Goal: Transaction & Acquisition: Purchase product/service

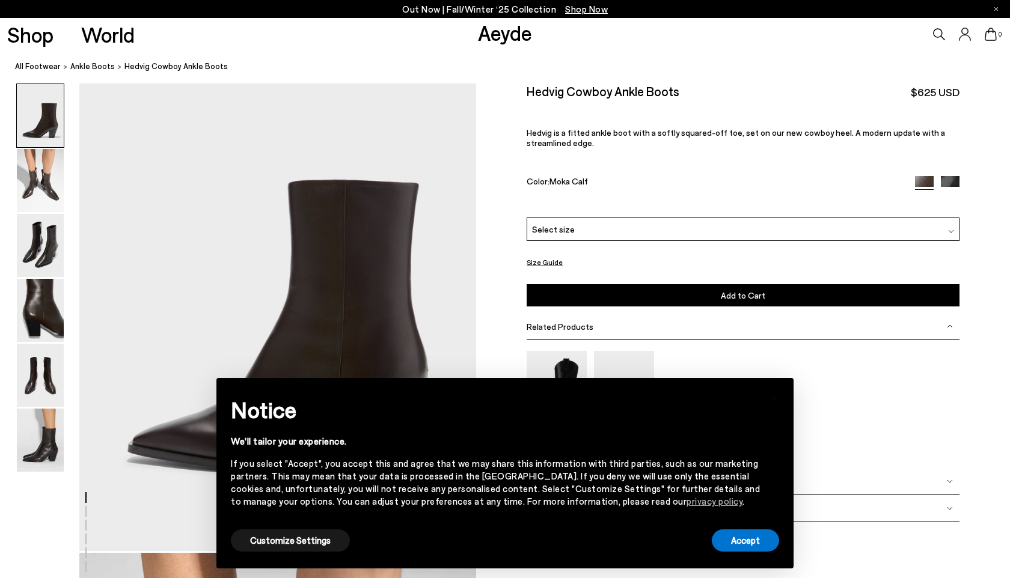
scroll to position [84, 0]
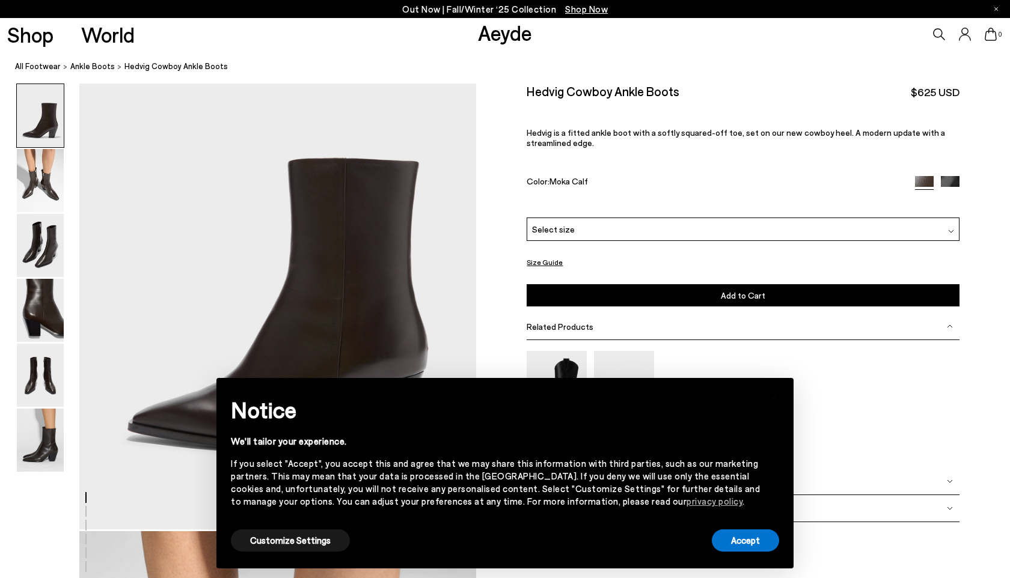
click at [948, 181] on img at bounding box center [950, 185] width 19 height 19
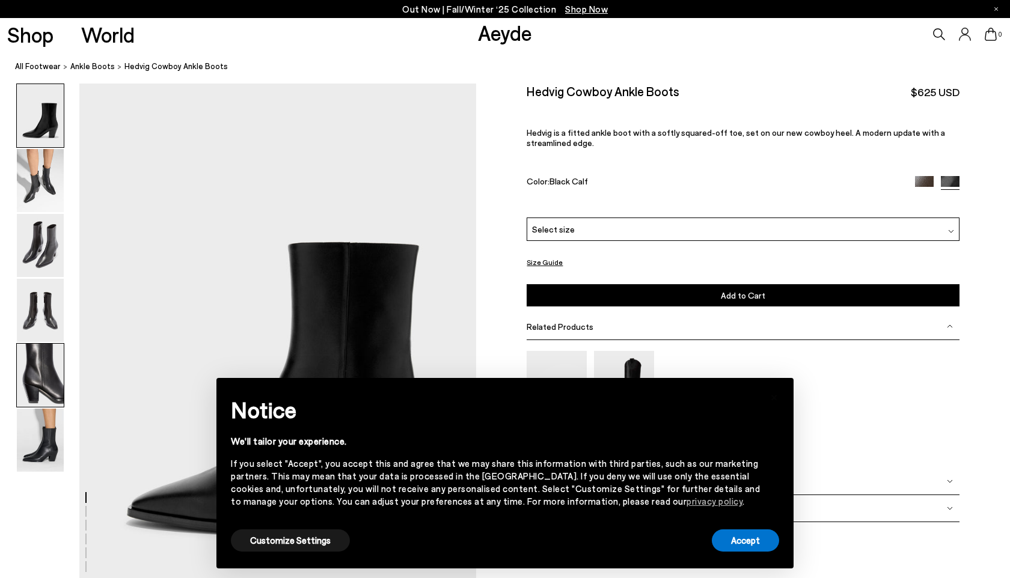
click at [55, 366] on img at bounding box center [40, 375] width 47 height 63
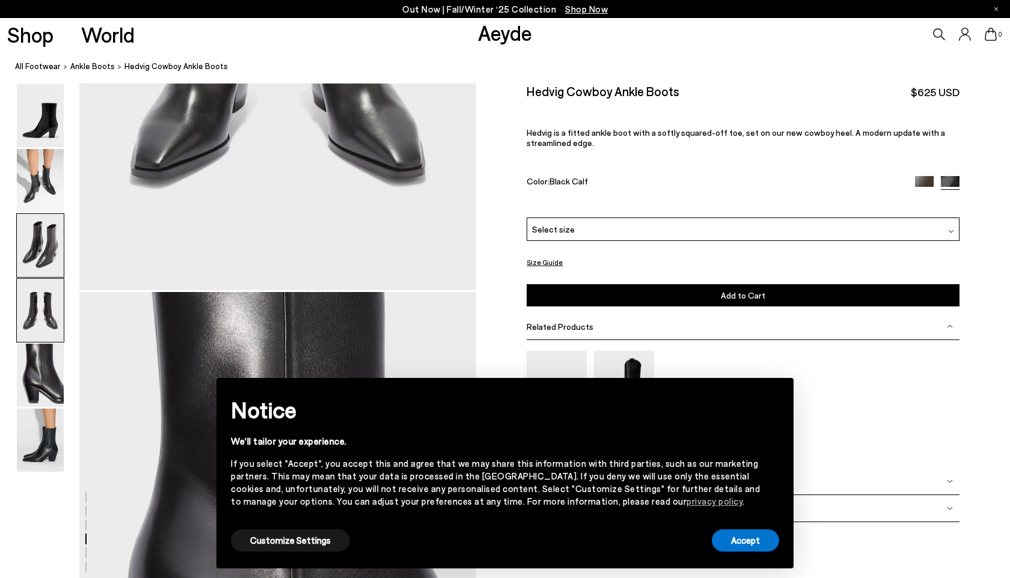
click at [48, 242] on img at bounding box center [40, 245] width 47 height 63
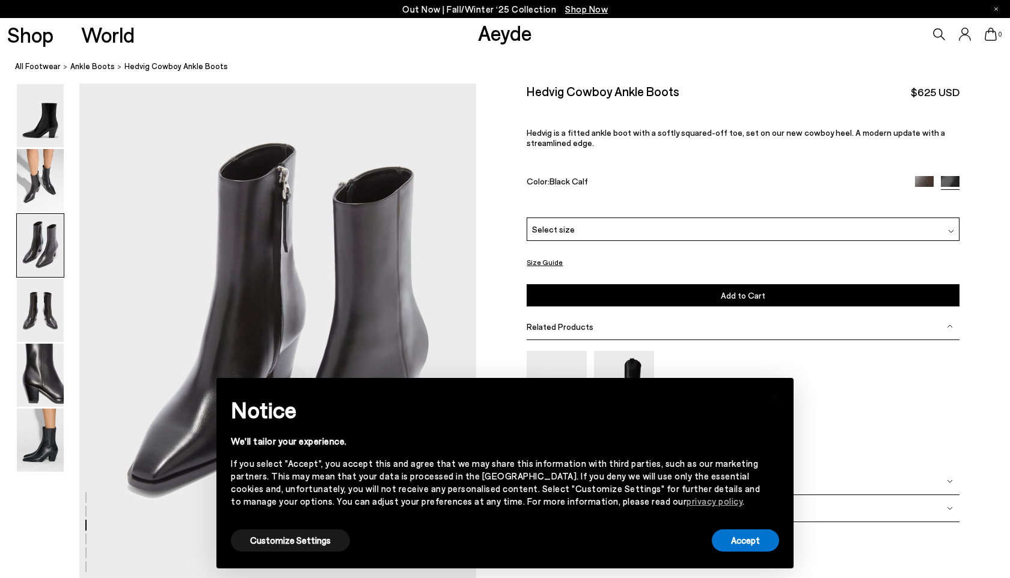
scroll to position [1063, 0]
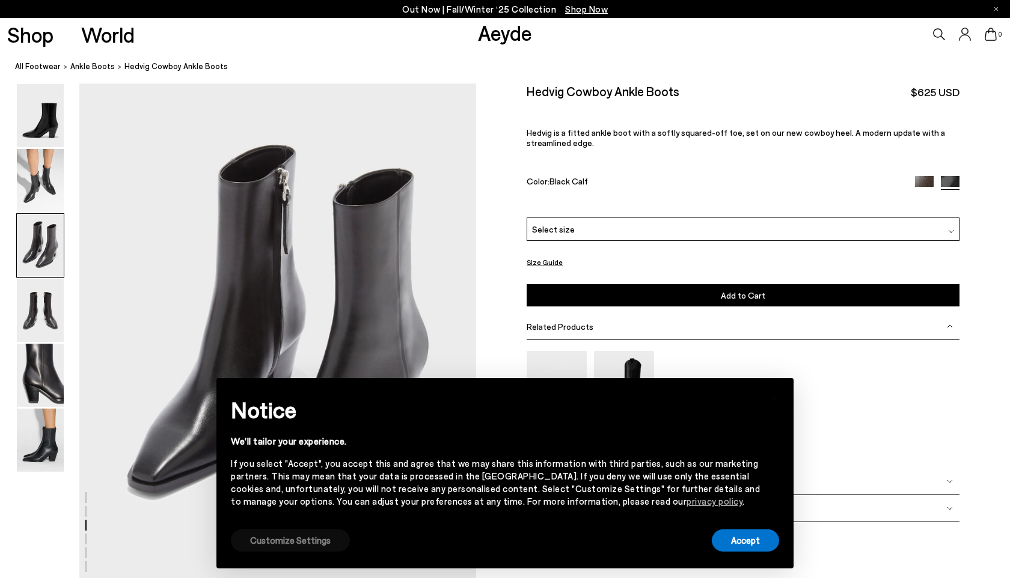
click at [316, 544] on button "Customize Settings" at bounding box center [290, 540] width 119 height 22
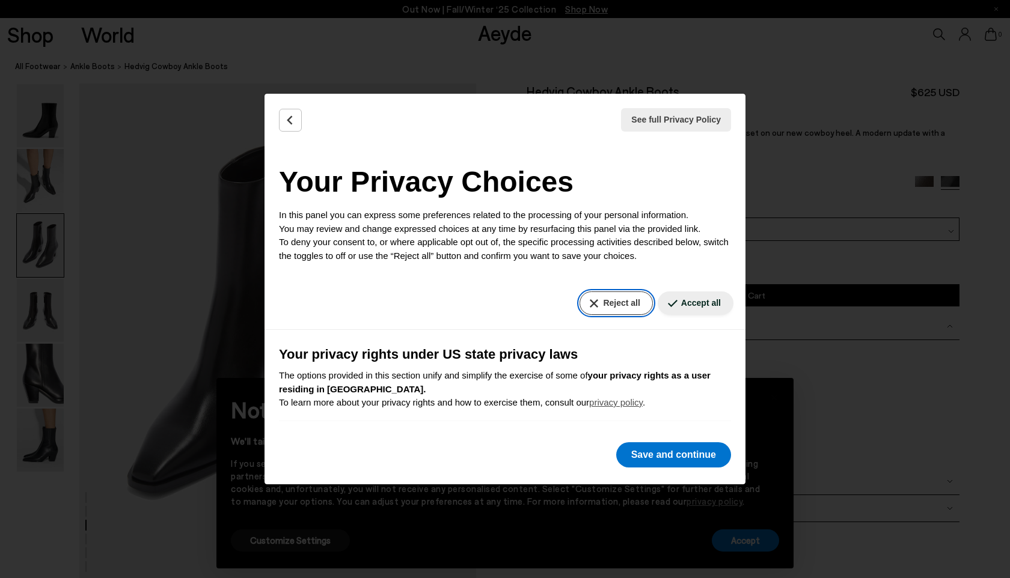
click at [629, 306] on button "Reject all" at bounding box center [615, 302] width 73 height 23
click at [614, 308] on button "Reject all" at bounding box center [615, 302] width 73 height 23
click at [676, 464] on button "Save and continue" at bounding box center [673, 454] width 115 height 25
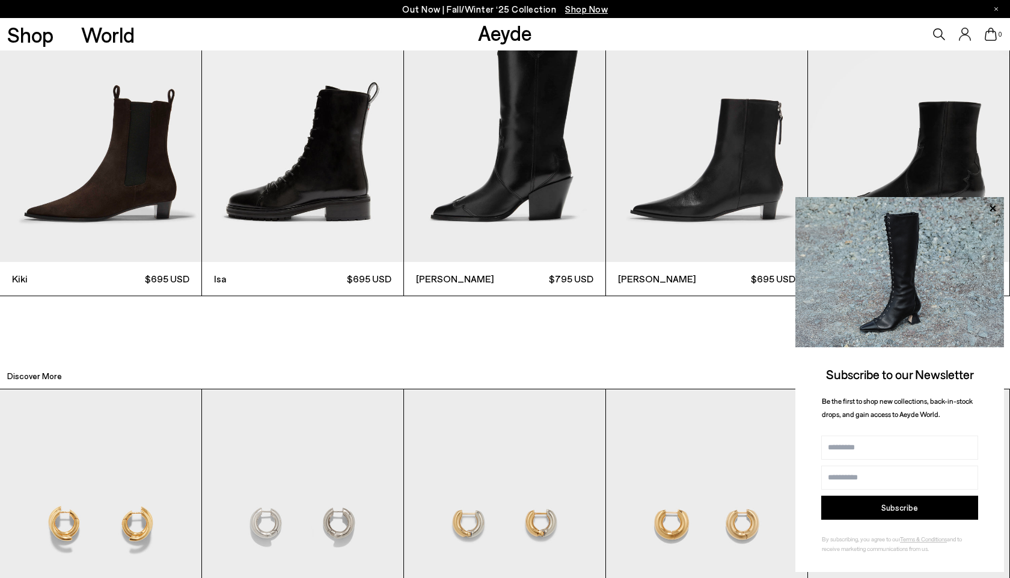
scroll to position [3379, 0]
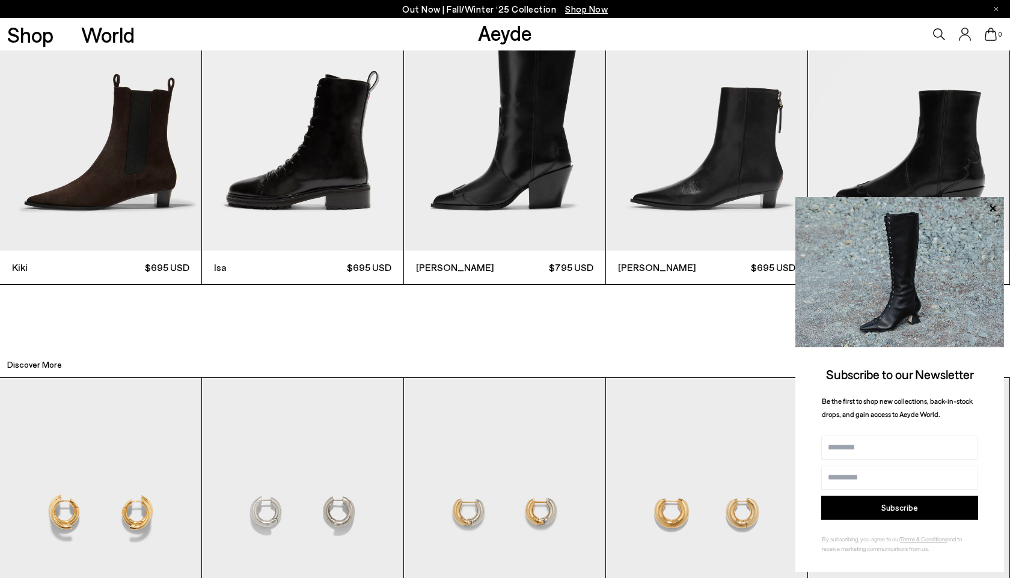
click at [668, 182] on img "4 / 12" at bounding box center [706, 116] width 201 height 269
click at [673, 200] on img "4 / 12" at bounding box center [706, 116] width 201 height 269
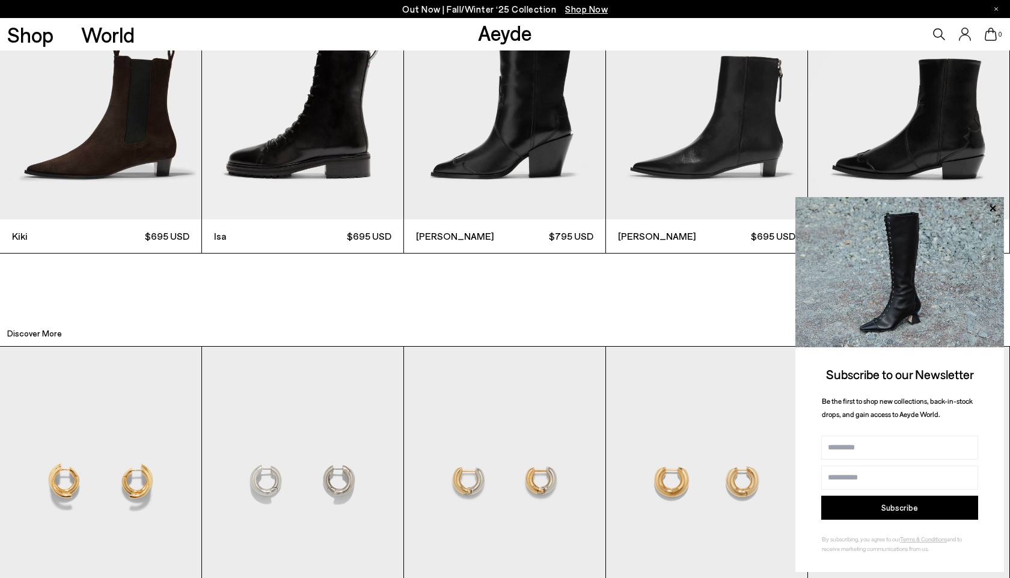
scroll to position [3383, 0]
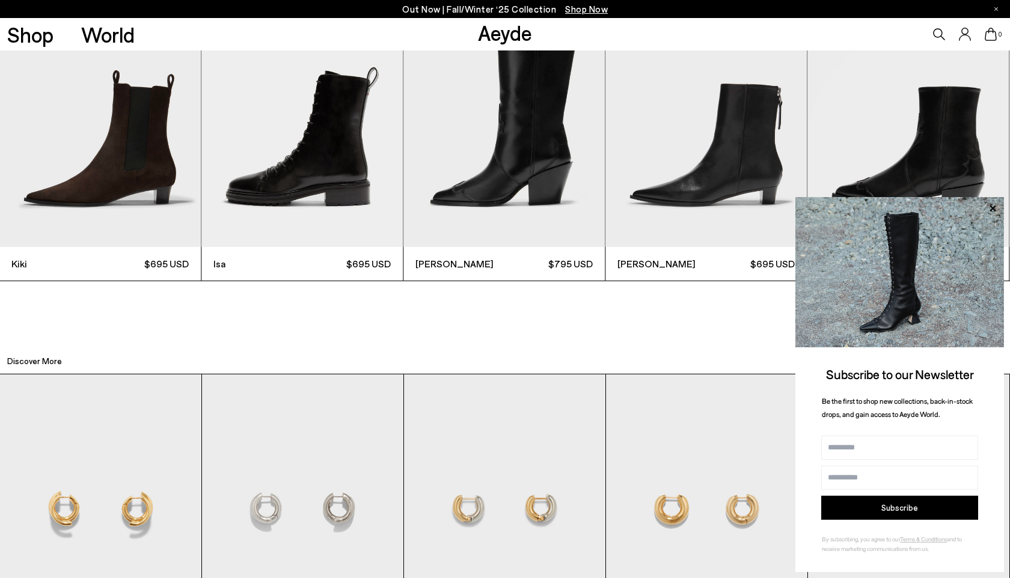
click at [757, 118] on img "4 / 12" at bounding box center [705, 112] width 201 height 269
click at [757, 118] on img "4 / 12" at bounding box center [706, 112] width 201 height 269
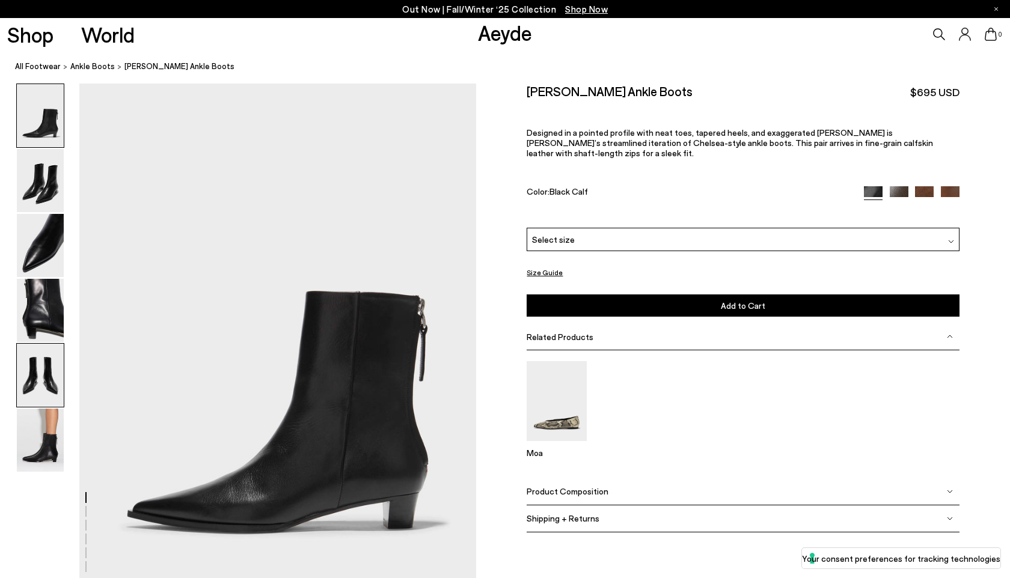
click at [36, 366] on img at bounding box center [40, 375] width 47 height 63
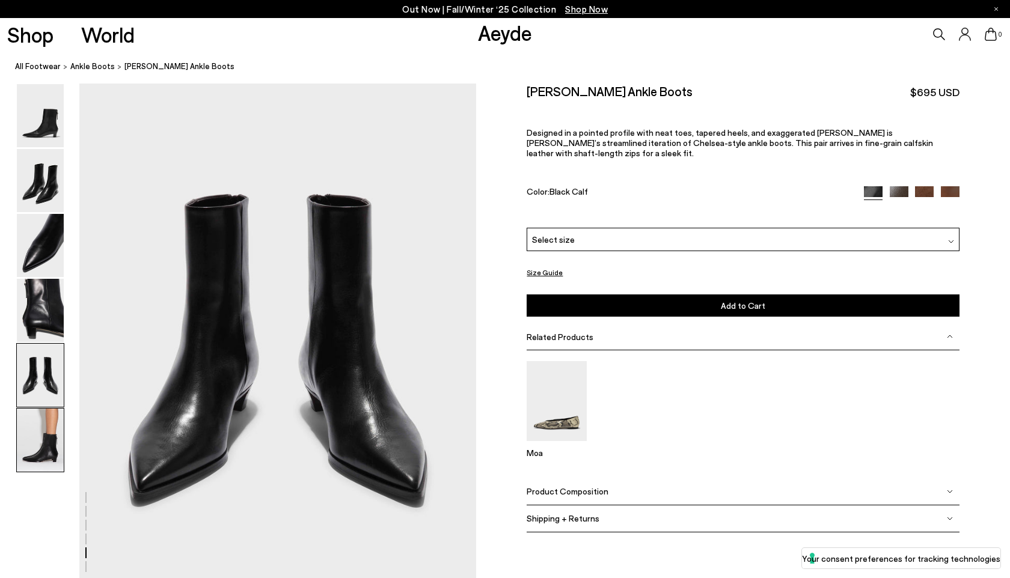
click at [40, 416] on img at bounding box center [40, 440] width 47 height 63
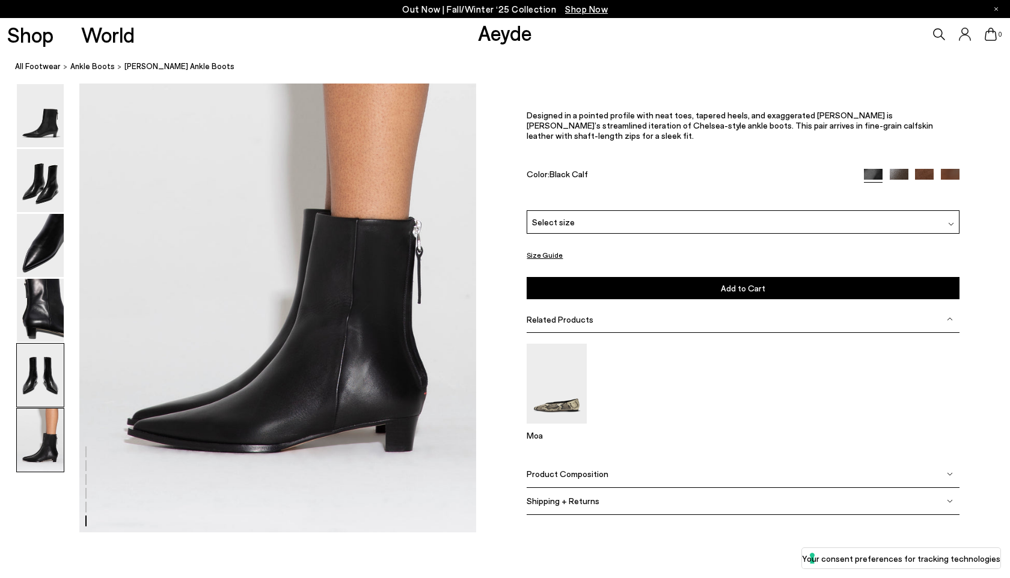
scroll to position [2739, 0]
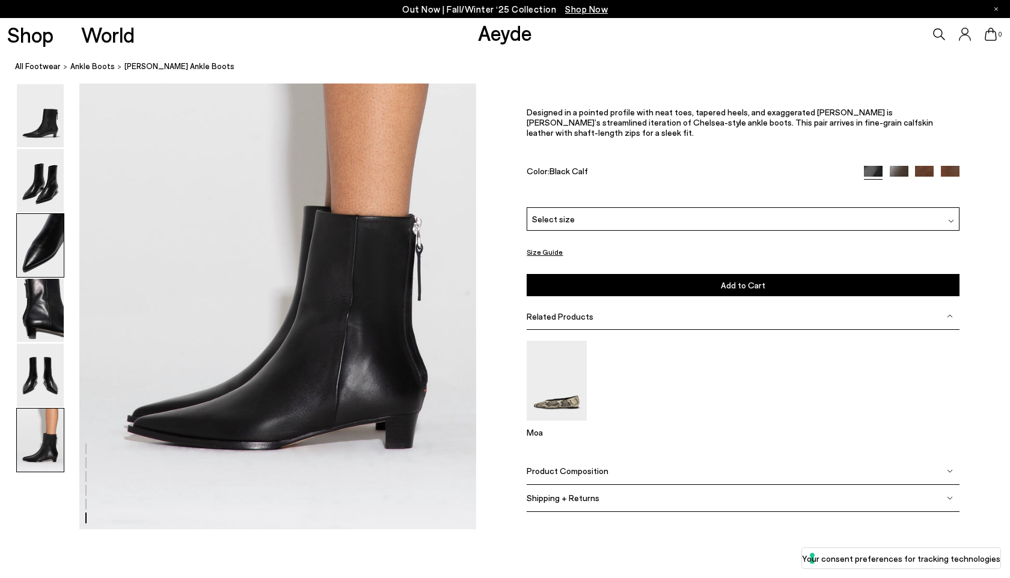
click at [56, 276] on img at bounding box center [40, 245] width 47 height 63
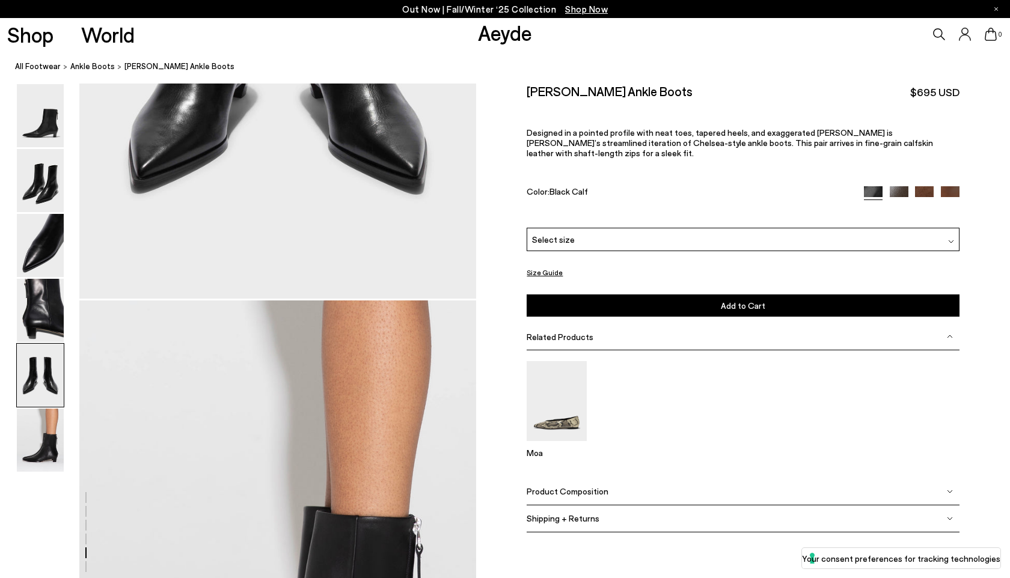
scroll to position [2492, 0]
